Goal: Task Accomplishment & Management: Manage account settings

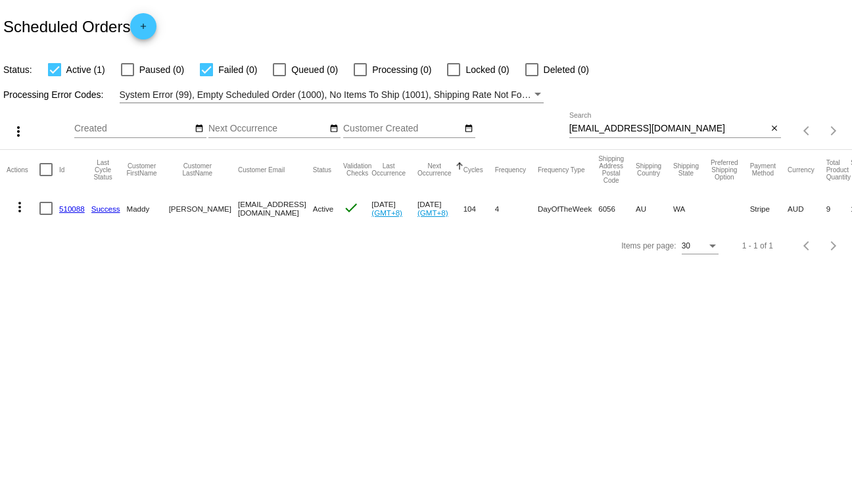
click at [663, 129] on input "[EMAIL_ADDRESS][DOMAIN_NAME]" at bounding box center [668, 129] width 199 height 11
paste input "[EMAIL_ADDRESS]"
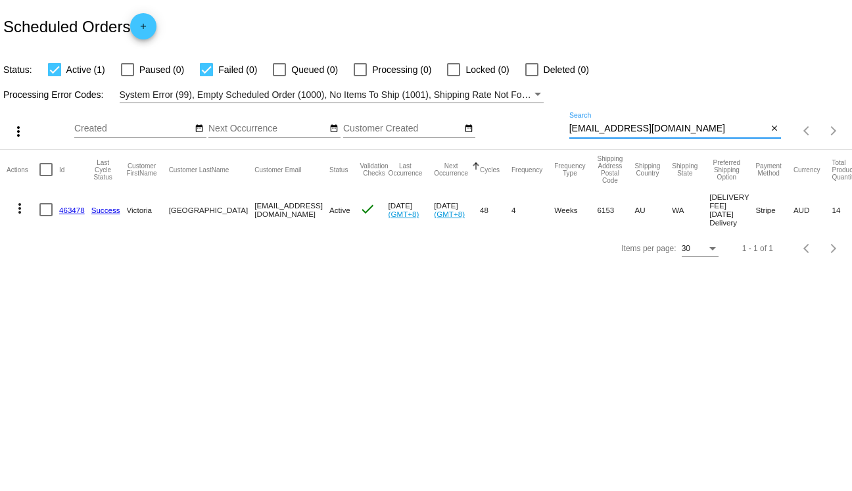
type input "[EMAIL_ADDRESS][DOMAIN_NAME]"
click at [24, 214] on mat-icon "more_vert" at bounding box center [20, 209] width 16 height 16
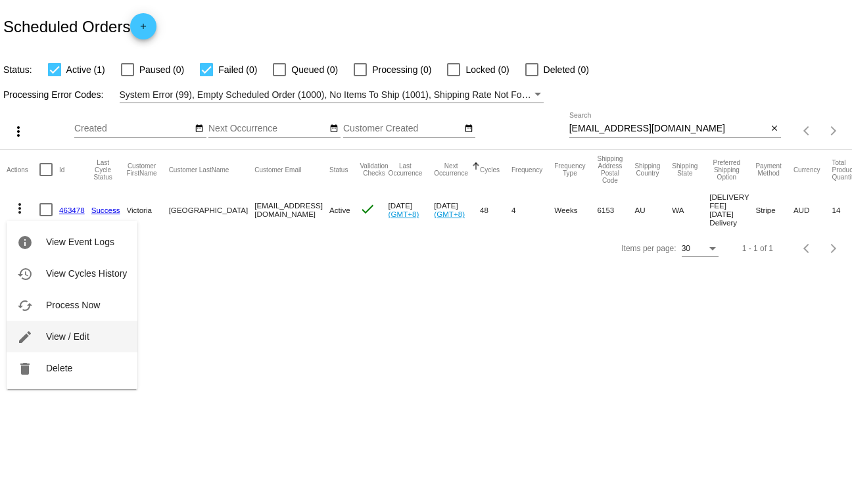
click at [72, 333] on span "View / Edit" at bounding box center [67, 336] width 43 height 11
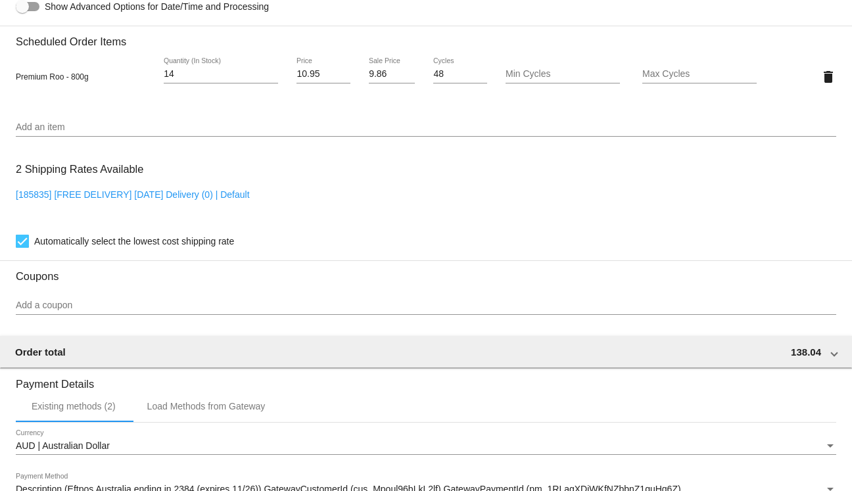
scroll to position [913, 0]
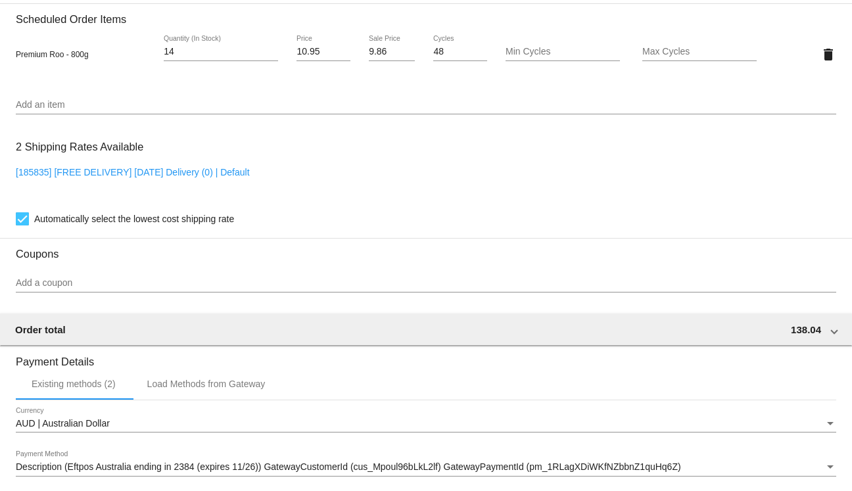
click at [167, 178] on link "[185835] [FREE DELIVERY] [DATE] Delivery (0) | Default" at bounding box center [133, 172] width 234 height 11
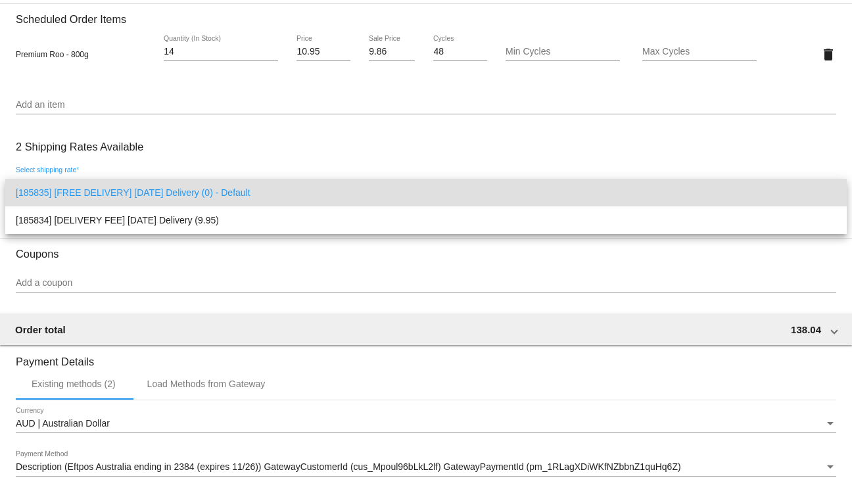
click at [176, 157] on div at bounding box center [426, 245] width 852 height 491
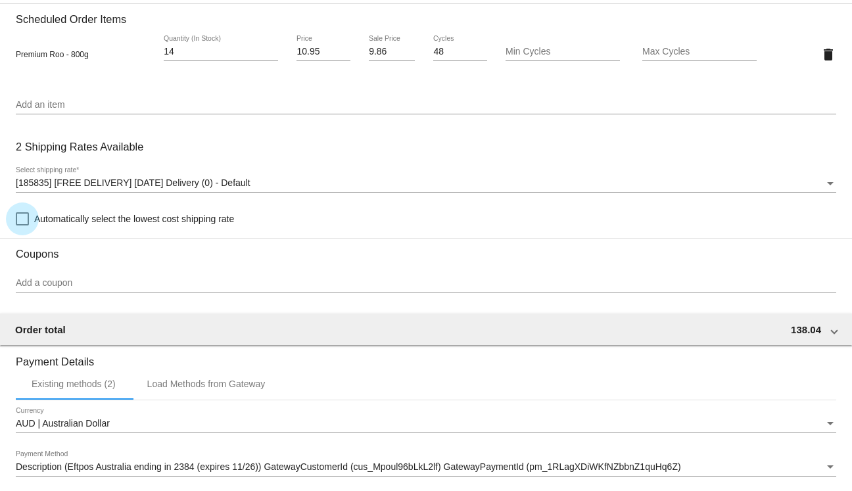
click at [70, 224] on span "Automatically select the lowest cost shipping rate" at bounding box center [134, 219] width 200 height 16
click at [22, 225] on input "Automatically select the lowest cost shipping rate" at bounding box center [22, 225] width 1 height 1
checkbox input "true"
